Goal: Transaction & Acquisition: Purchase product/service

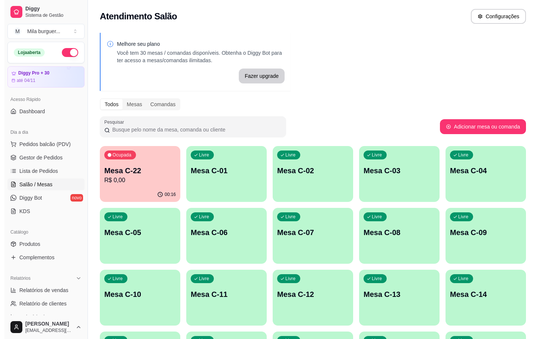
scroll to position [167, 0]
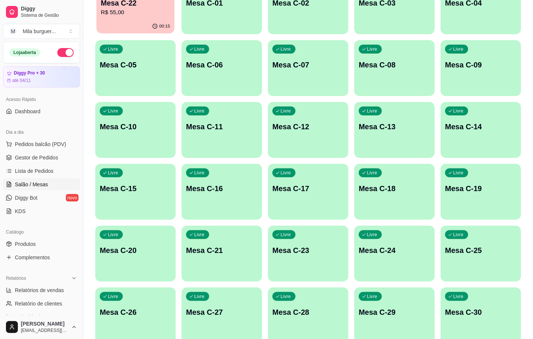
click at [130, 16] on p "R$ 55,00" at bounding box center [135, 12] width 69 height 9
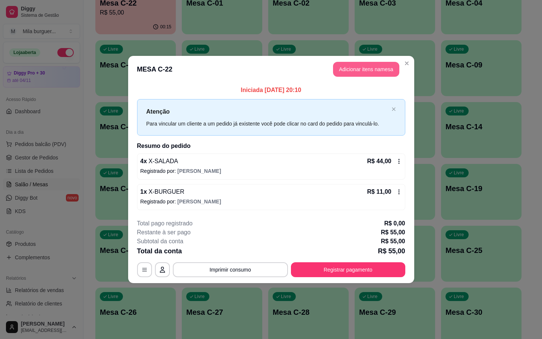
click at [360, 67] on button "Adicionar itens na mesa" at bounding box center [366, 69] width 66 height 15
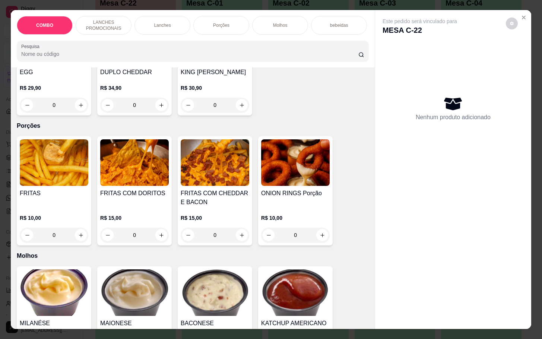
scroll to position [837, 0]
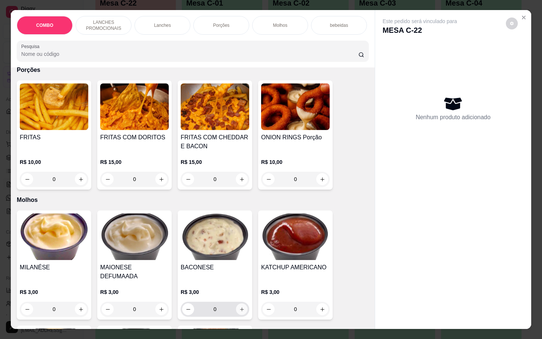
click at [236, 308] on button "increase-product-quantity" at bounding box center [242, 309] width 12 height 12
type input "1"
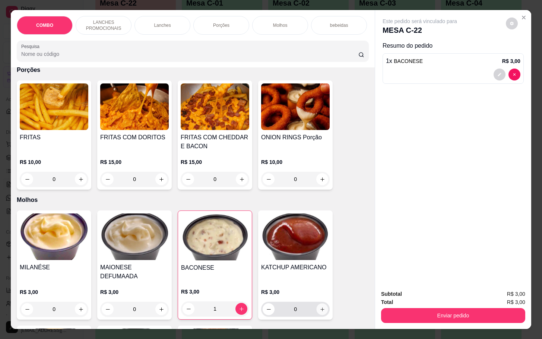
click at [320, 306] on icon "increase-product-quantity" at bounding box center [322, 309] width 6 height 6
type input "1"
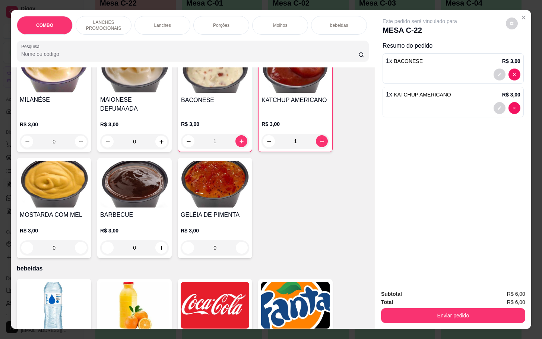
scroll to position [1061, 0]
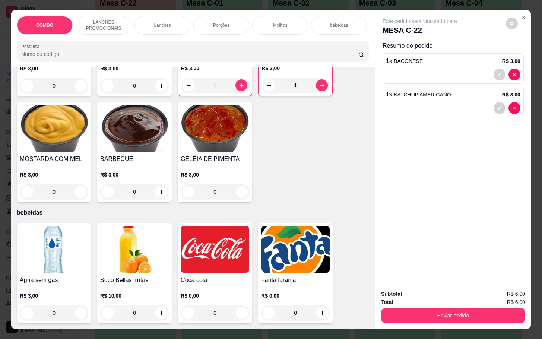
click at [209, 266] on img at bounding box center [215, 249] width 68 height 47
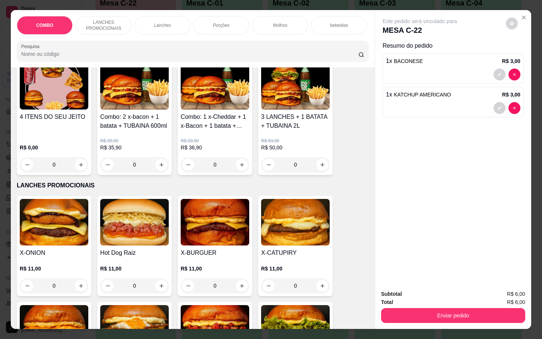
scroll to position [0, 0]
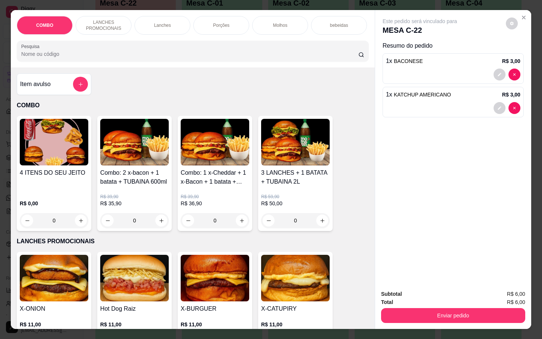
click at [60, 85] on div "Item avulso" at bounding box center [54, 84] width 68 height 15
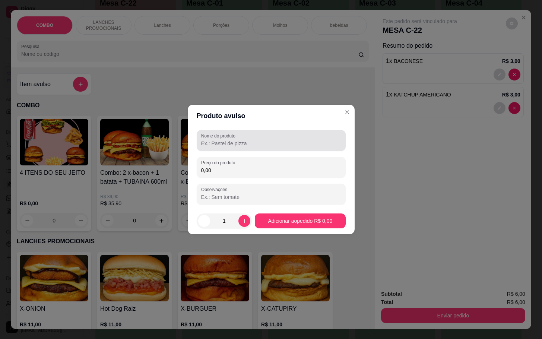
click at [226, 148] on div "Nome do produto" at bounding box center [271, 140] width 149 height 21
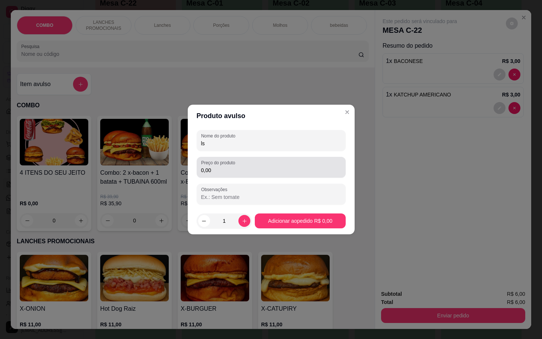
type input "ls"
click at [268, 167] on input "0,00" at bounding box center [271, 169] width 140 height 7
type input "8,00"
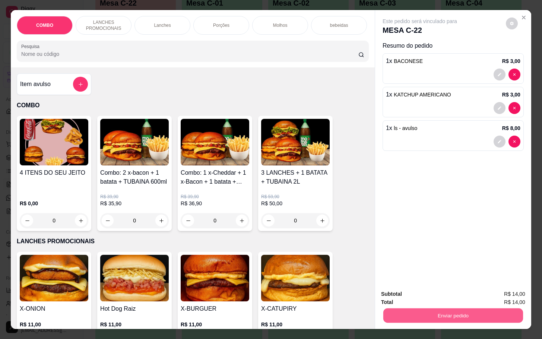
click at [437, 315] on button "Enviar pedido" at bounding box center [453, 315] width 140 height 15
click at [501, 295] on button "Enviar pedido" at bounding box center [504, 293] width 41 height 14
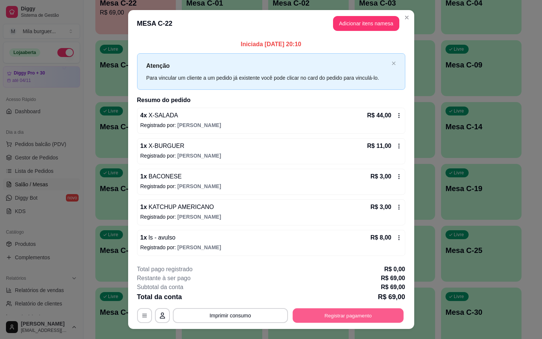
click at [316, 320] on button "Registrar pagamento" at bounding box center [347, 315] width 111 height 15
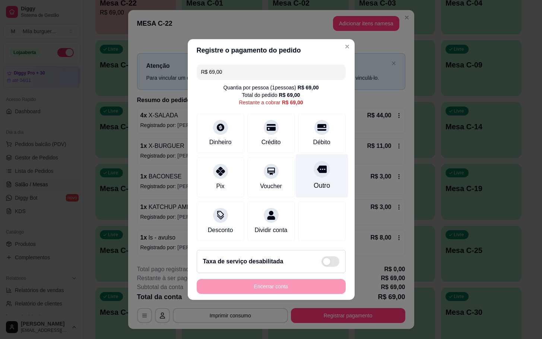
click at [315, 173] on div "Outro" at bounding box center [321, 176] width 52 height 44
type input "R$ 0,00"
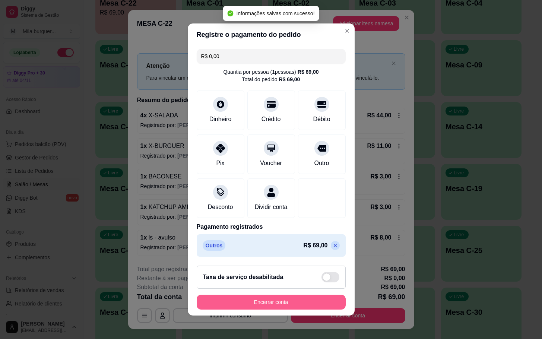
click at [324, 305] on button "Encerrar conta" at bounding box center [271, 301] width 149 height 15
